Goal: Information Seeking & Learning: Learn about a topic

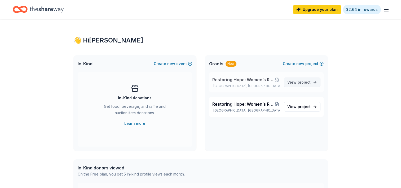
click at [298, 80] on span "View project" at bounding box center [298, 82] width 23 height 6
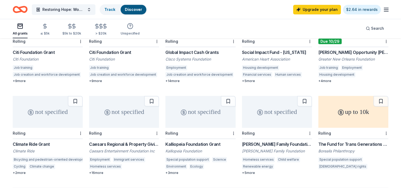
scroll to position [326, 0]
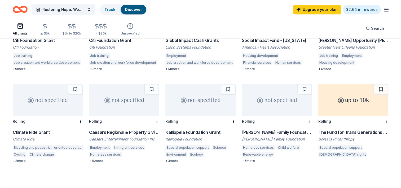
click at [140, 129] on div "Caesars Regional & Property Giving" at bounding box center [124, 132] width 70 height 6
click at [255, 129] on div "[PERSON_NAME] Family Foundation Grant" at bounding box center [277, 132] width 70 height 6
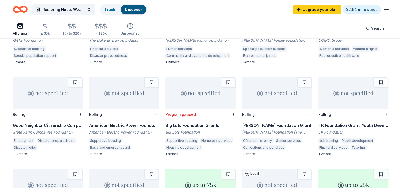
scroll to position [140, 0]
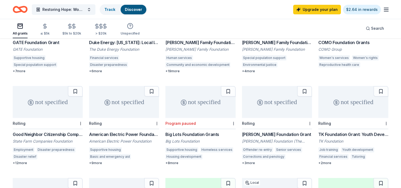
click at [128, 131] on div "American Electric Power Foundation Grants" at bounding box center [124, 134] width 70 height 6
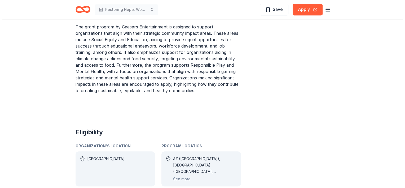
scroll to position [291, 0]
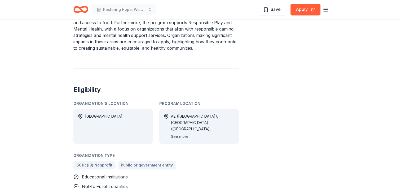
click at [179, 133] on button "See more" at bounding box center [179, 136] width 17 height 6
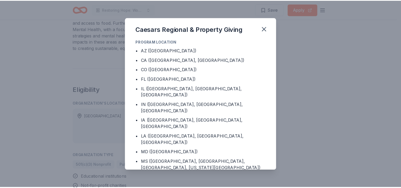
scroll to position [66, 0]
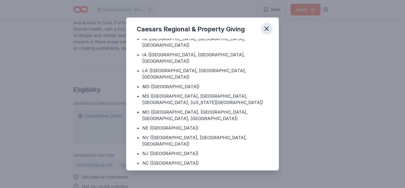
click at [263, 30] on icon "button" at bounding box center [266, 28] width 7 height 7
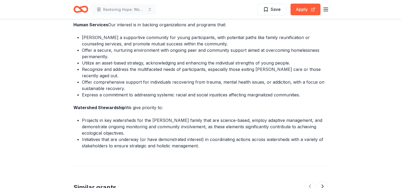
scroll to position [1113, 0]
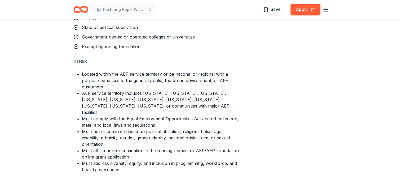
scroll to position [424, 0]
